Goal: Information Seeking & Learning: Learn about a topic

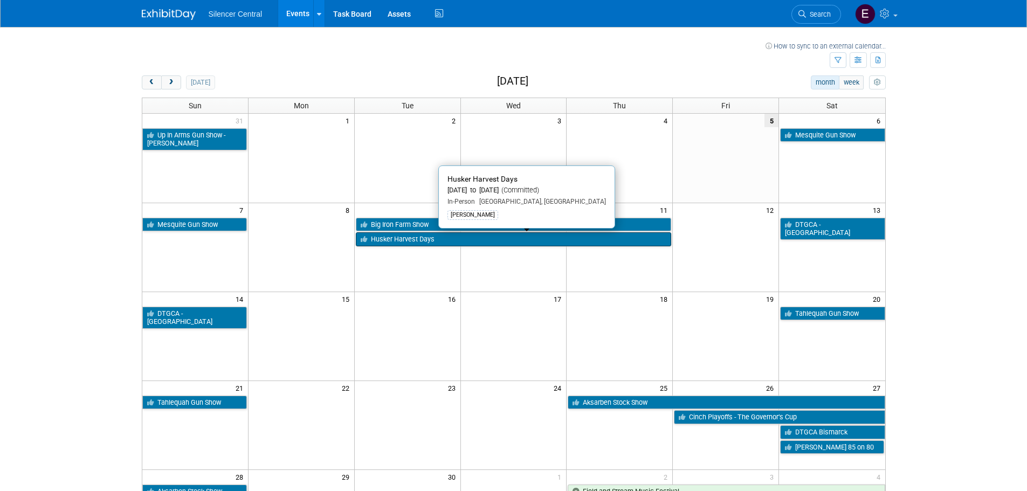
scroll to position [54, 0]
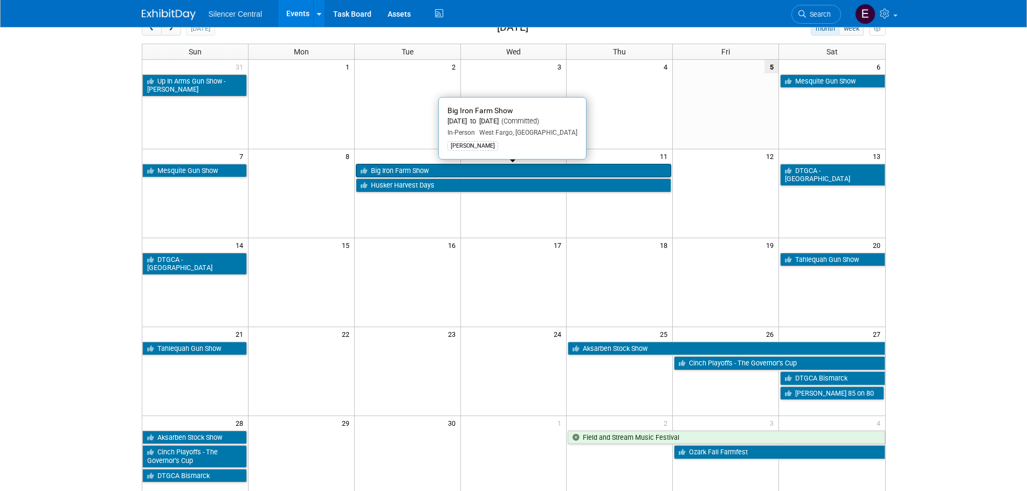
click at [392, 171] on link "Big Iron Farm Show" at bounding box center [514, 171] width 316 height 14
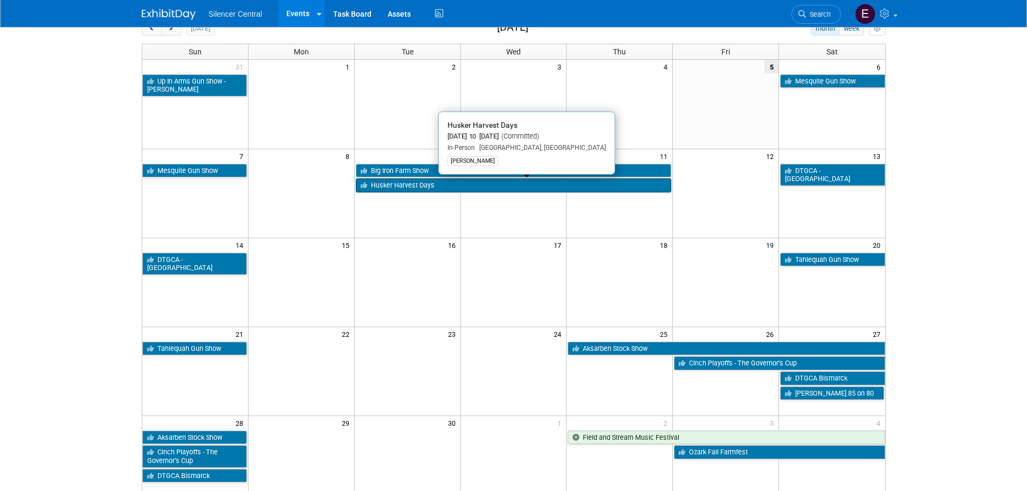
click at [421, 183] on link "Husker Harvest Days" at bounding box center [514, 185] width 316 height 14
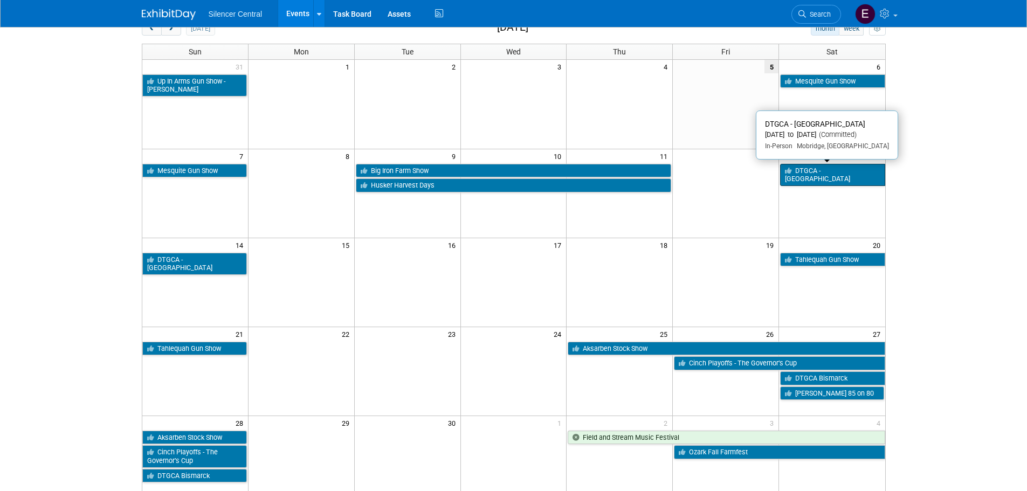
click at [824, 175] on link "DTGCA - [GEOGRAPHIC_DATA]" at bounding box center [832, 175] width 105 height 22
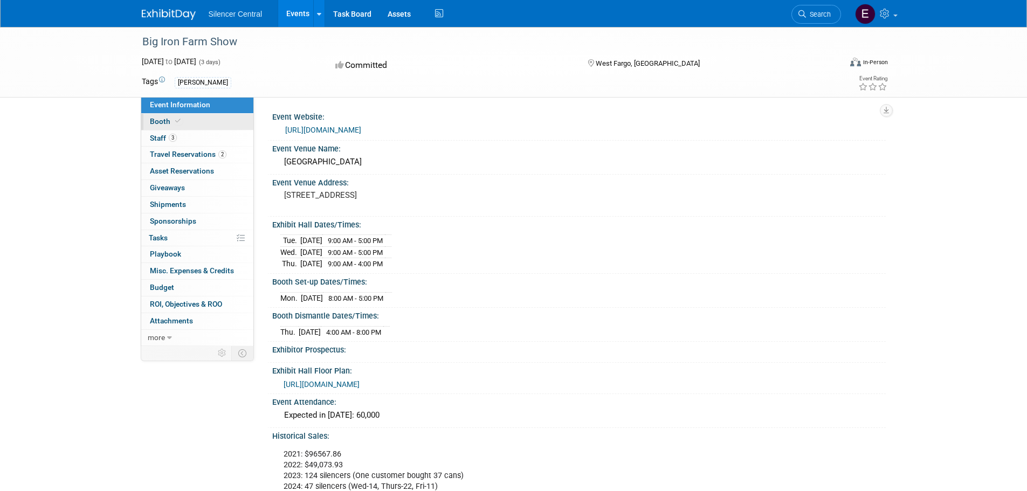
click at [199, 125] on link "Booth" at bounding box center [197, 122] width 112 height 16
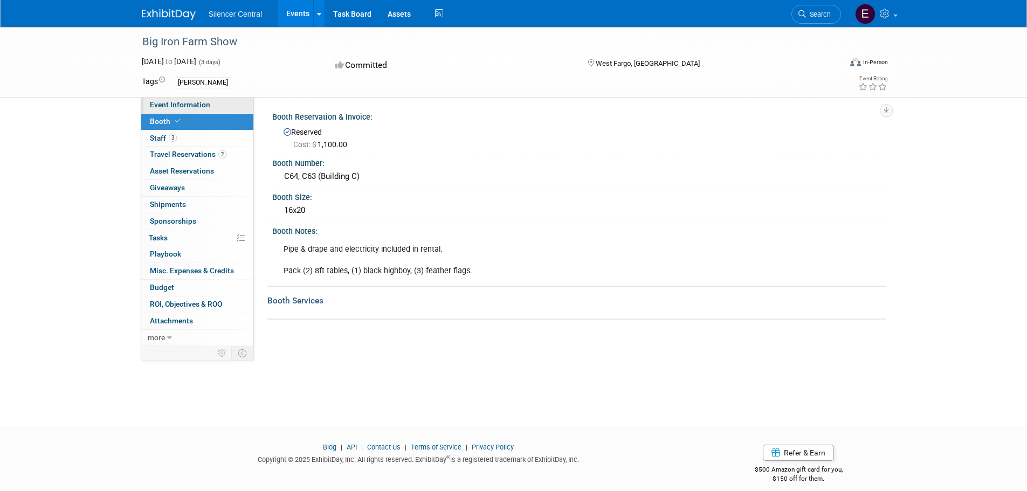
click at [191, 107] on span "Event Information" at bounding box center [180, 104] width 60 height 9
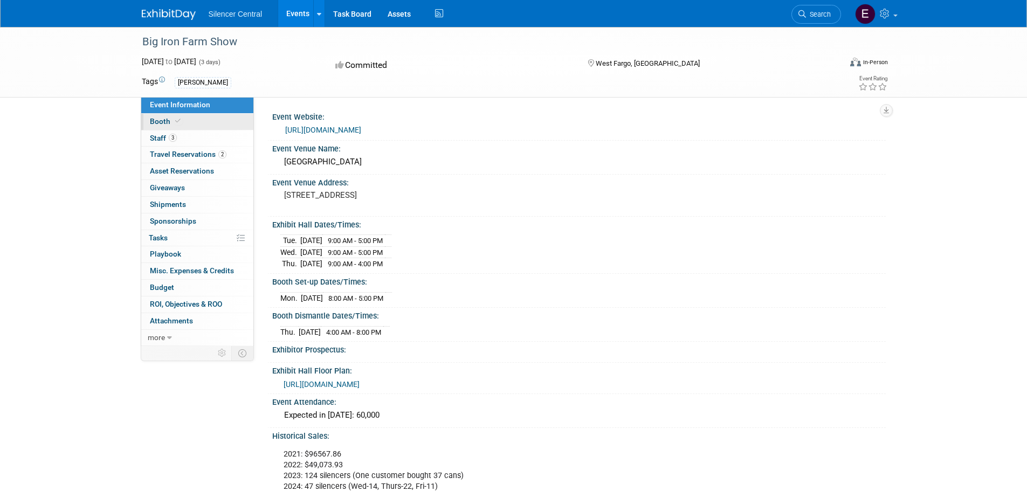
click at [209, 121] on link "Booth" at bounding box center [197, 122] width 112 height 16
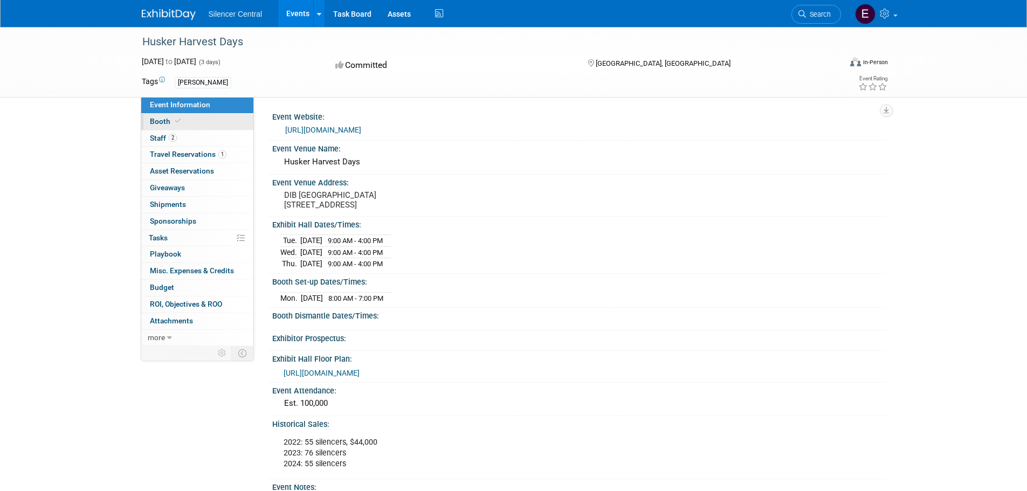
click at [198, 123] on link "Booth" at bounding box center [197, 122] width 112 height 16
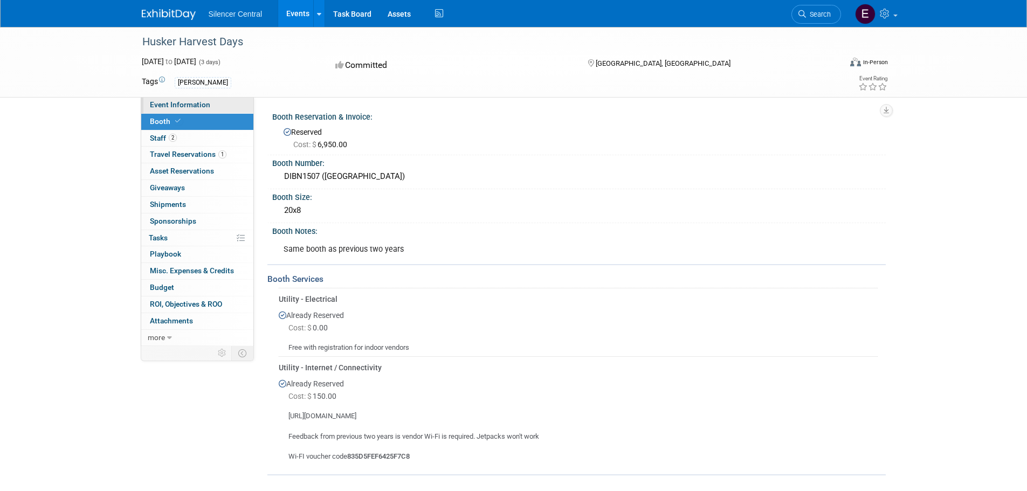
click at [201, 101] on span "Event Information" at bounding box center [180, 104] width 60 height 9
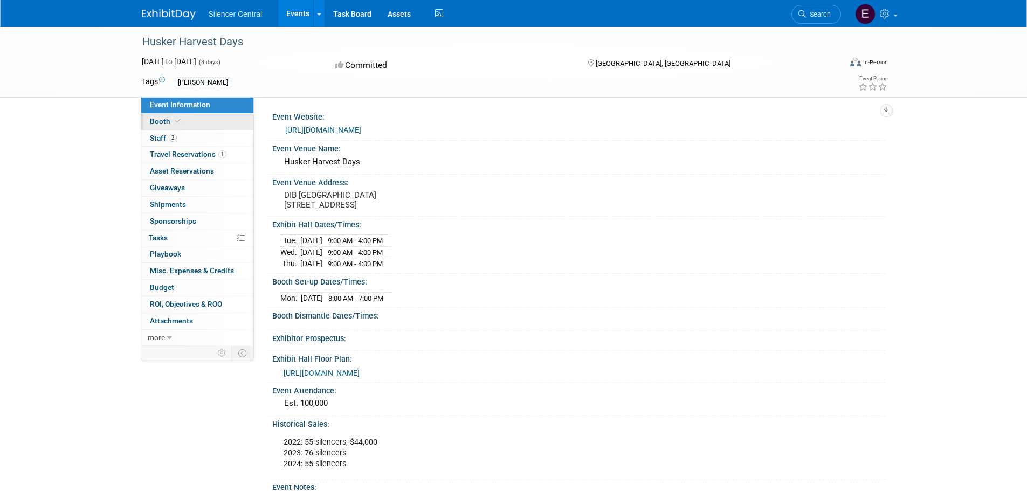
click at [201, 119] on link "Booth" at bounding box center [197, 122] width 112 height 16
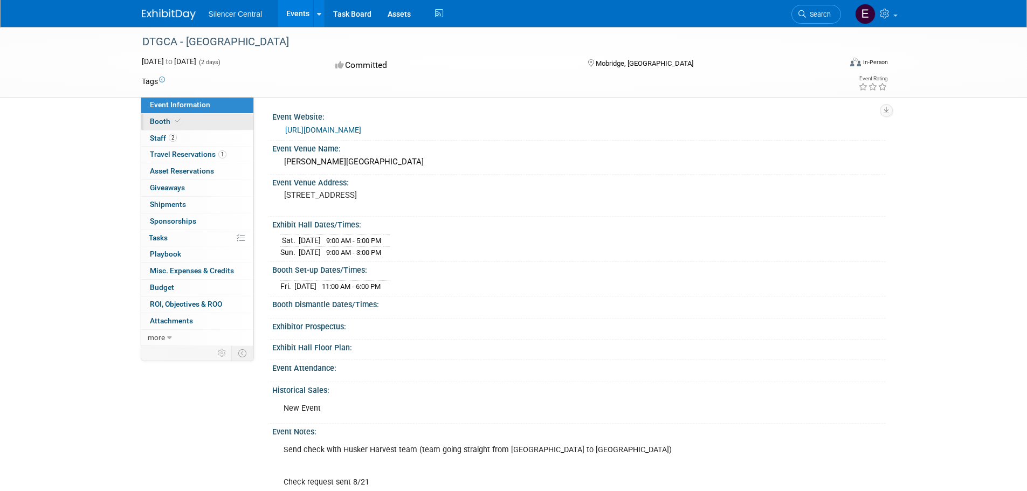
click at [213, 127] on link "Booth" at bounding box center [197, 122] width 112 height 16
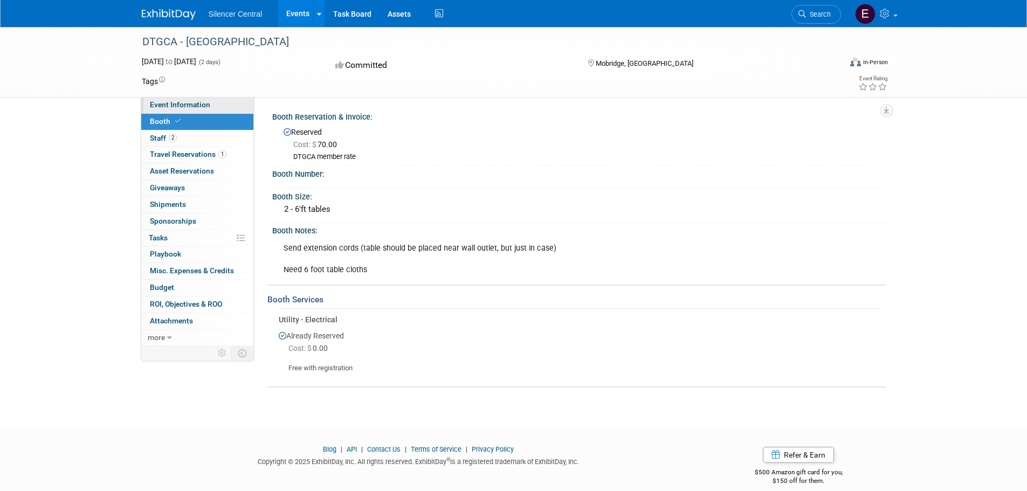
click at [174, 104] on span "Event Information" at bounding box center [180, 104] width 60 height 9
